Goal: Task Accomplishment & Management: Manage account settings

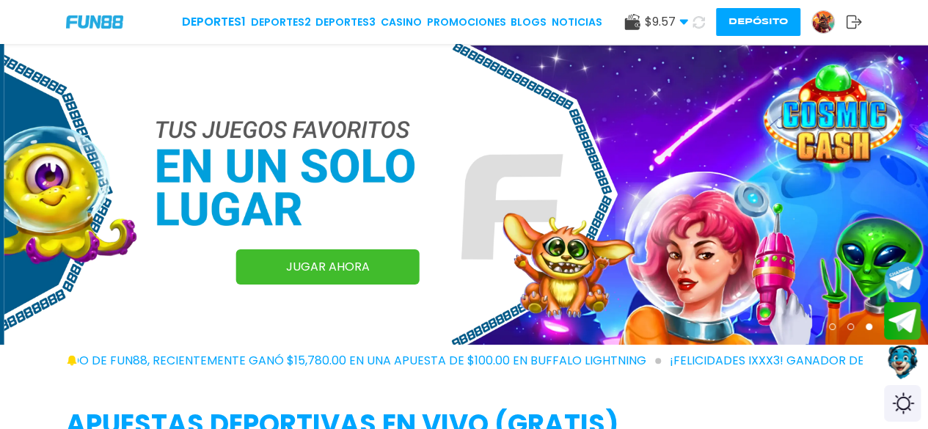
click at [818, 24] on img at bounding box center [823, 22] width 22 height 22
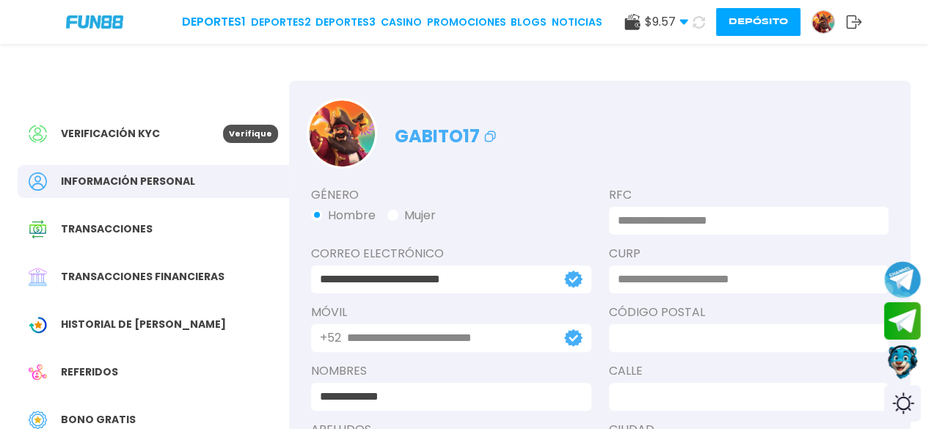
click at [851, 24] on icon at bounding box center [854, 22] width 16 height 15
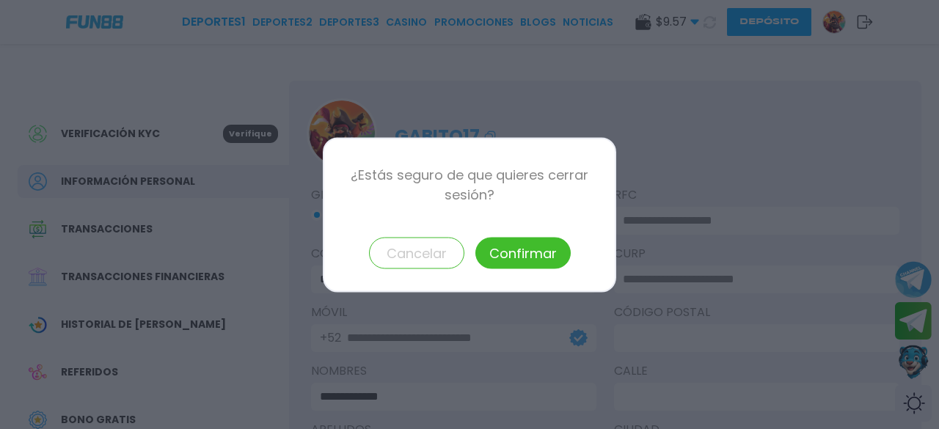
click at [516, 254] on button "Confirmar" at bounding box center [522, 253] width 95 height 32
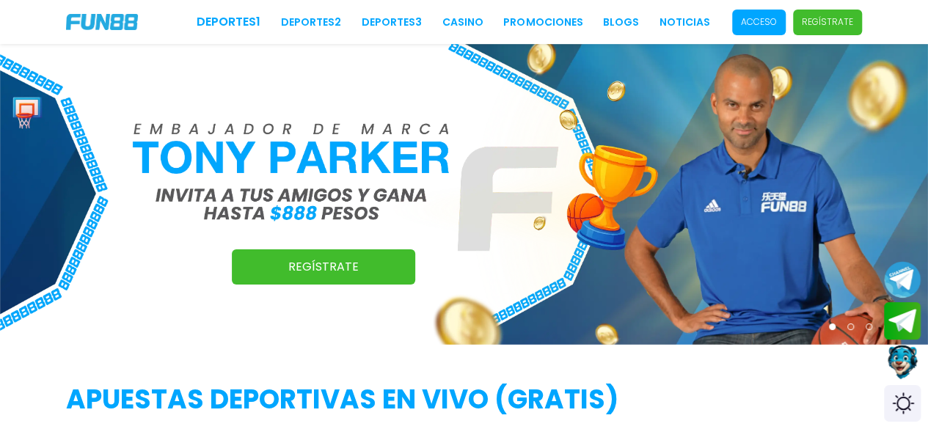
click at [755, 21] on p "Acceso" at bounding box center [759, 21] width 36 height 13
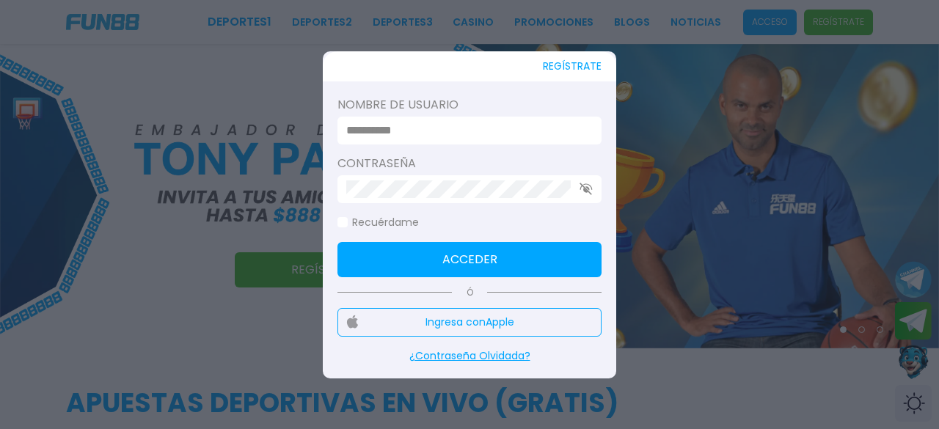
click at [432, 133] on input at bounding box center [465, 131] width 238 height 18
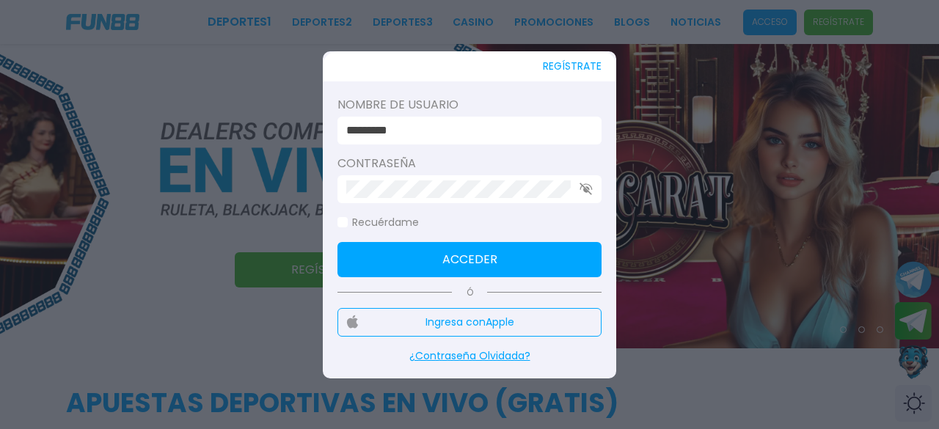
type input "*********"
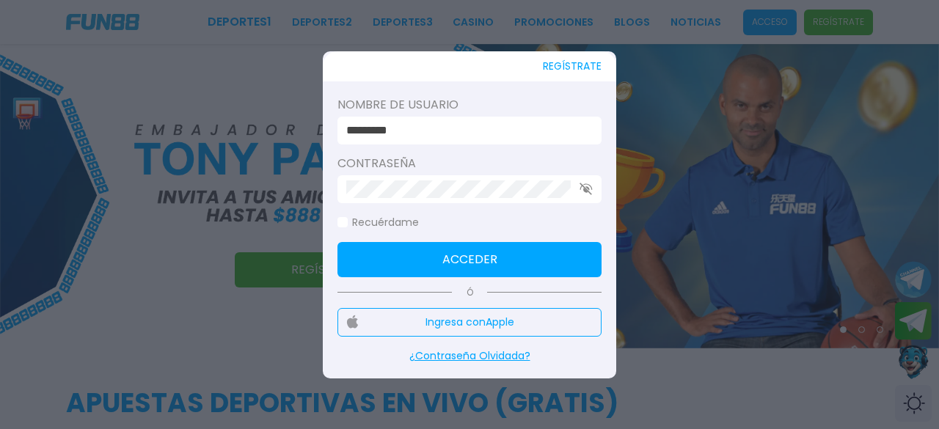
click button "Acceder" at bounding box center [469, 259] width 264 height 35
